Goal: Complete application form

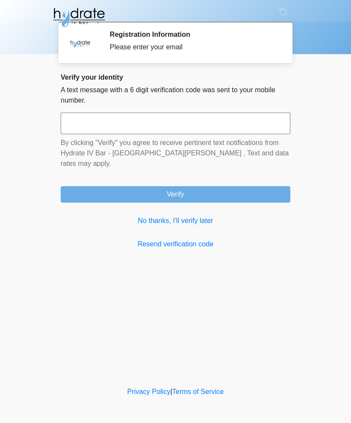
click at [113, 133] on input "text" at bounding box center [175, 124] width 229 height 22
type input "******"
click at [216, 190] on button "Verify" at bounding box center [175, 194] width 229 height 16
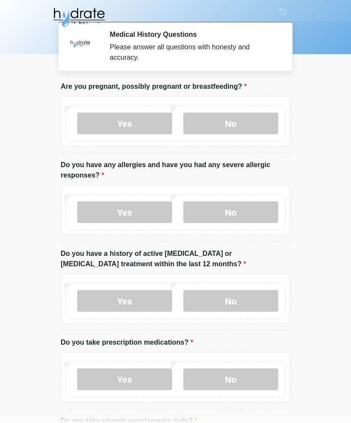
click at [230, 131] on label "No" at bounding box center [230, 124] width 95 height 22
click at [123, 212] on label "Yes" at bounding box center [124, 212] width 95 height 22
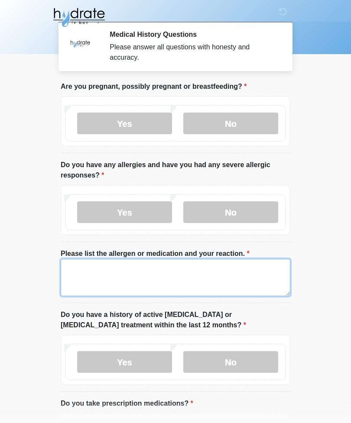
click at [126, 281] on textarea "Please list the allergen or medication and your reaction." at bounding box center [175, 277] width 229 height 37
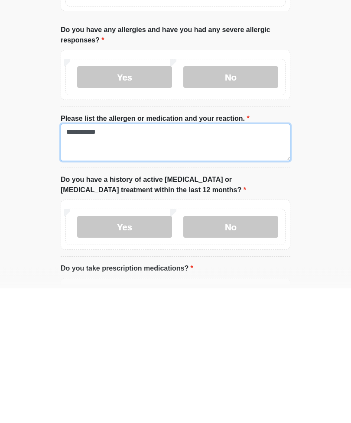
type textarea "**********"
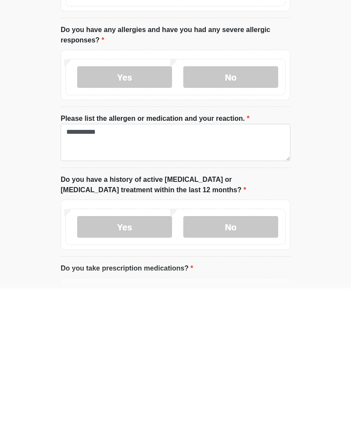
click at [225, 351] on label "No" at bounding box center [230, 362] width 95 height 22
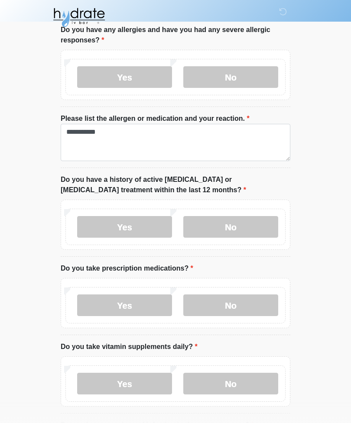
click at [225, 304] on label "No" at bounding box center [230, 305] width 95 height 22
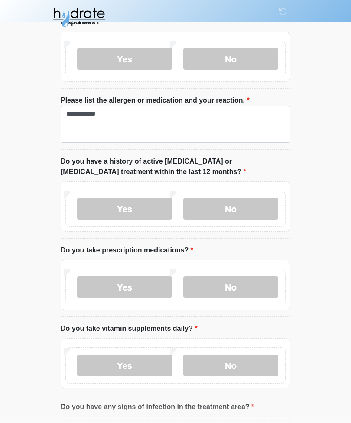
scroll to position [157, 0]
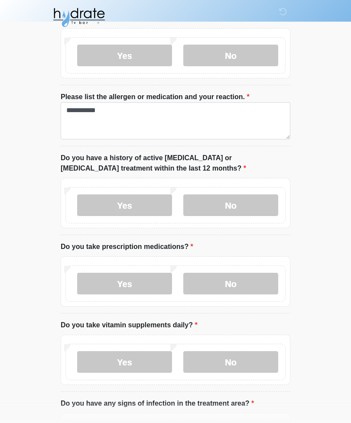
click at [119, 361] on label "Yes" at bounding box center [124, 362] width 95 height 22
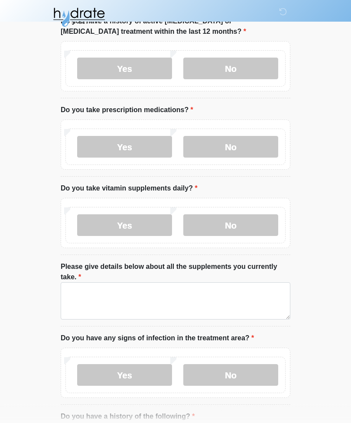
scroll to position [292, 0]
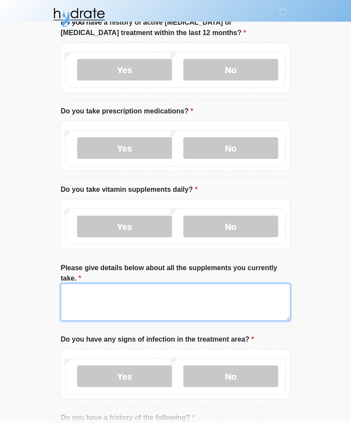
click at [107, 303] on textarea "Please give details below about all the supplements you currently take." at bounding box center [175, 302] width 229 height 37
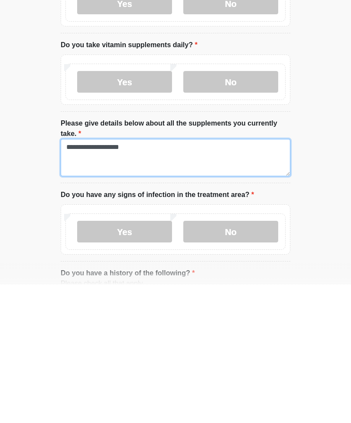
click at [101, 277] on textarea "**********" at bounding box center [175, 295] width 229 height 37
click at [91, 277] on textarea "**********" at bounding box center [175, 295] width 229 height 37
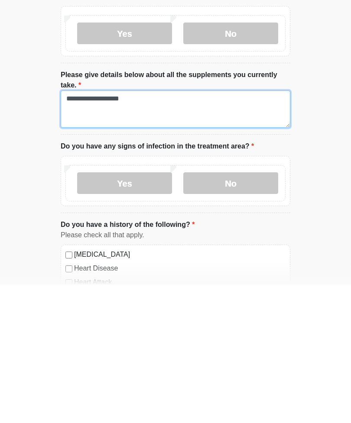
scroll to position [348, 0]
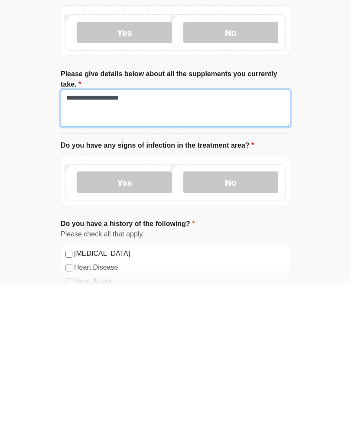
type textarea "**********"
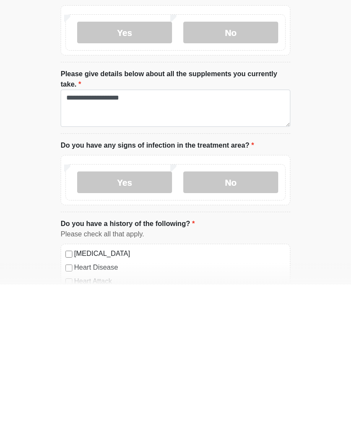
click at [222, 310] on label "No" at bounding box center [230, 321] width 95 height 22
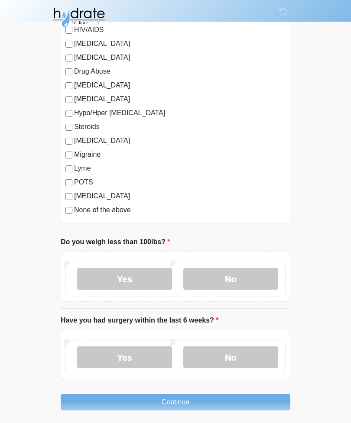
scroll to position [977, 0]
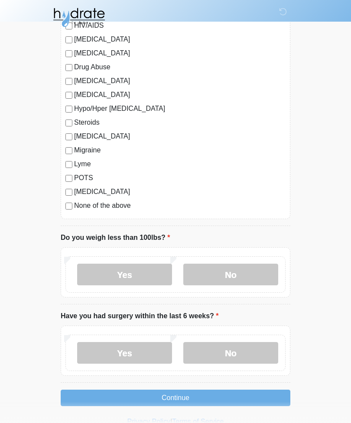
click at [230, 276] on label "No" at bounding box center [230, 275] width 95 height 22
click at [219, 346] on label "No" at bounding box center [230, 353] width 95 height 22
click at [174, 397] on button "Continue" at bounding box center [175, 398] width 229 height 16
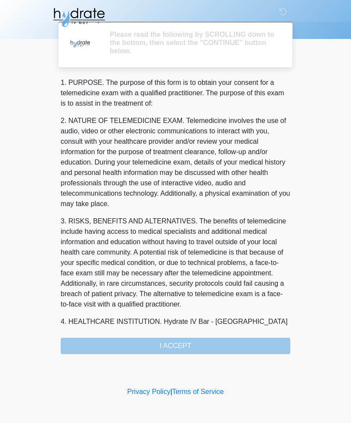
scroll to position [0, 0]
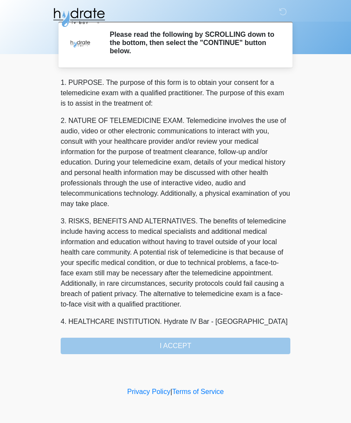
click at [206, 352] on div "1. PURPOSE. The purpose of this form is to obtain your consent for a telemedici…" at bounding box center [175, 215] width 229 height 277
click at [174, 347] on div "1. PURPOSE. The purpose of this form is to obtain your consent for a telemedici…" at bounding box center [175, 215] width 229 height 277
click at [177, 348] on div "1. PURPOSE. The purpose of this form is to obtain your consent for a telemedici…" at bounding box center [175, 215] width 229 height 277
click at [228, 46] on h2 "Please read the following by SCROLLING down to the bottom, then select the "CON…" at bounding box center [194, 42] width 168 height 25
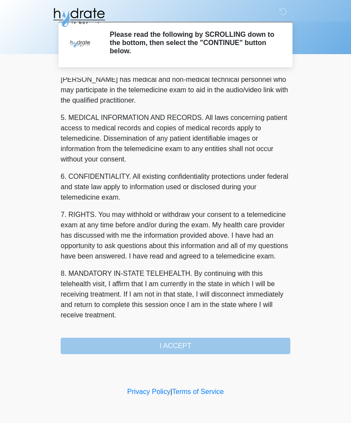
scroll to position [263, 0]
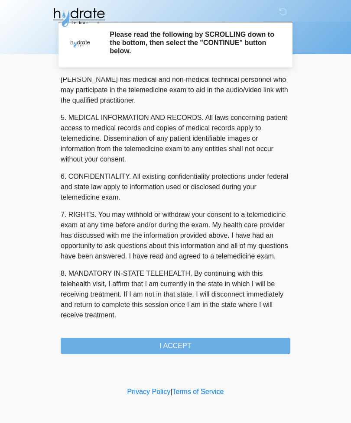
click at [189, 349] on button "I ACCEPT" at bounding box center [175, 346] width 229 height 16
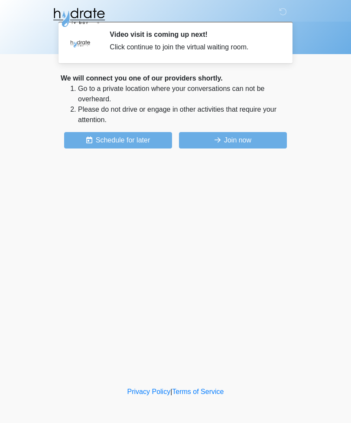
click at [230, 139] on button "Join now" at bounding box center [233, 140] width 108 height 16
